Goal: Task Accomplishment & Management: Manage account settings

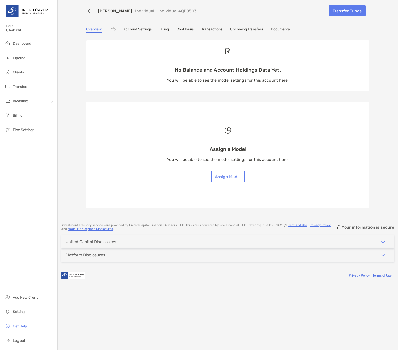
click at [113, 28] on link "Info" at bounding box center [112, 30] width 6 height 6
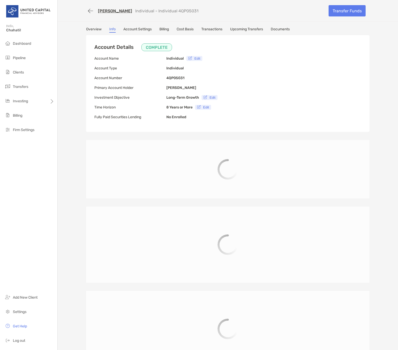
type input "**********"
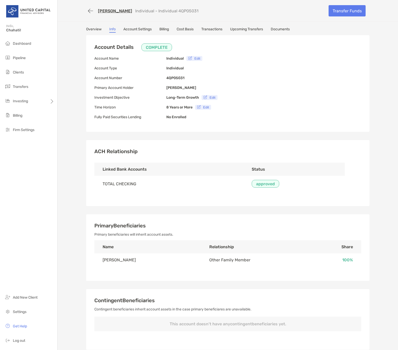
click at [106, 11] on link "[PERSON_NAME]" at bounding box center [115, 10] width 34 height 5
